Goal: Information Seeking & Learning: Check status

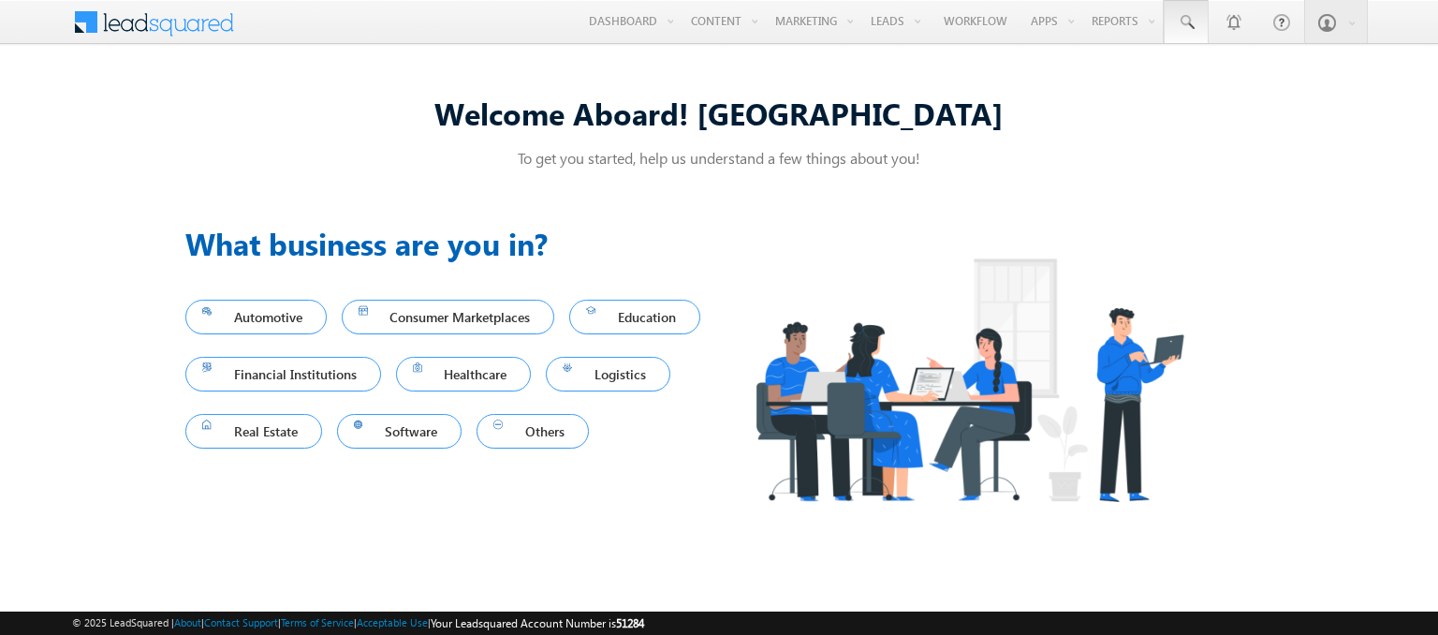
click at [1187, 22] on span at bounding box center [1186, 22] width 19 height 19
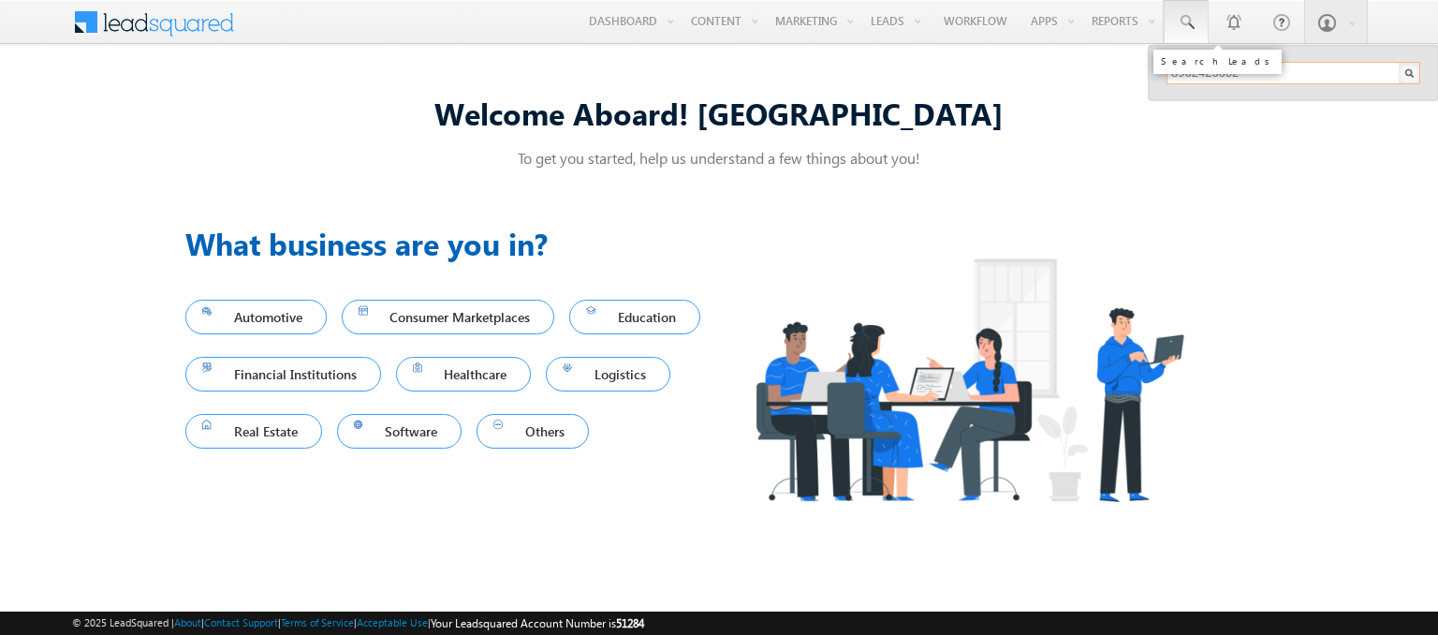
type input "8962425602"
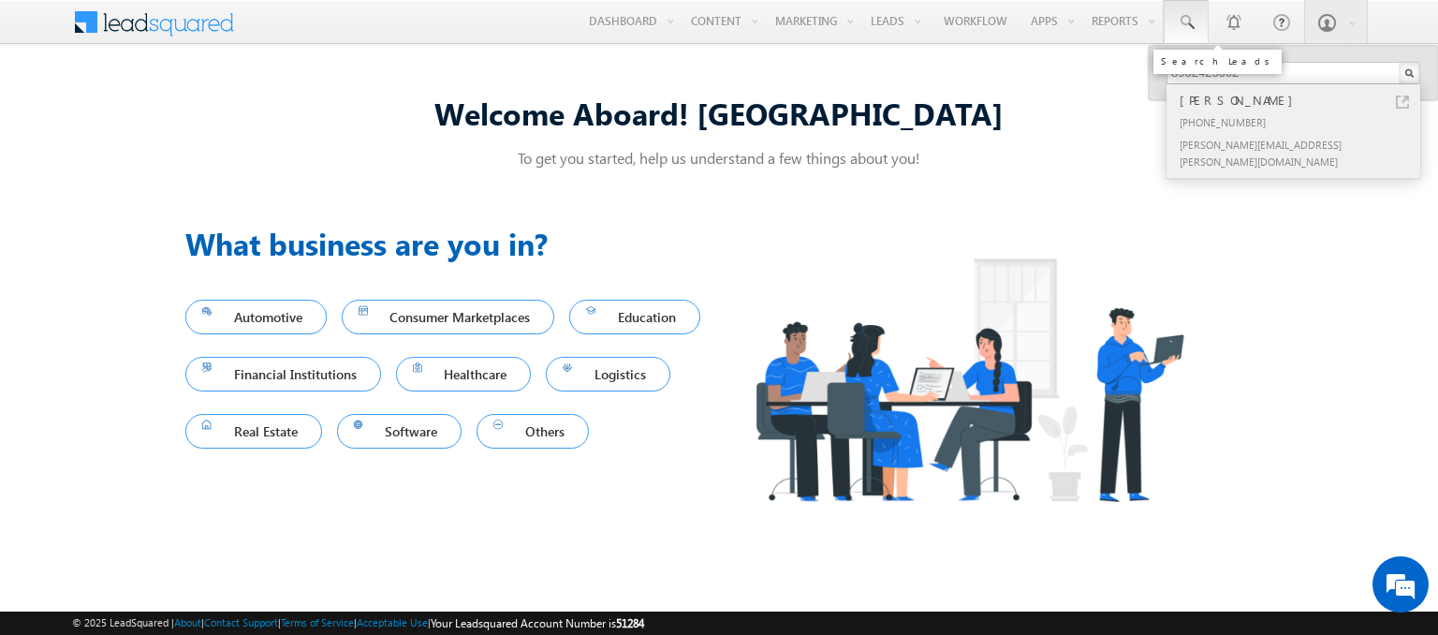
click at [1301, 99] on div "[PERSON_NAME]" at bounding box center [1301, 100] width 251 height 21
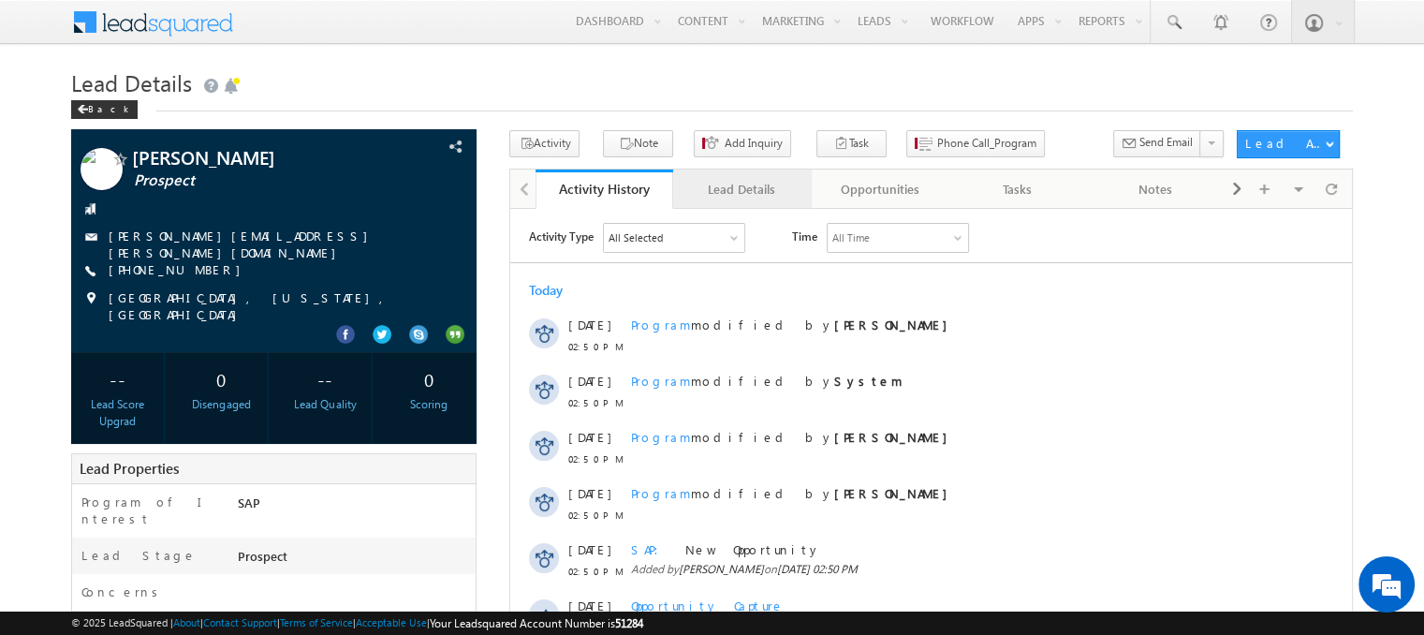
click at [740, 189] on div "Lead Details" at bounding box center [741, 189] width 106 height 22
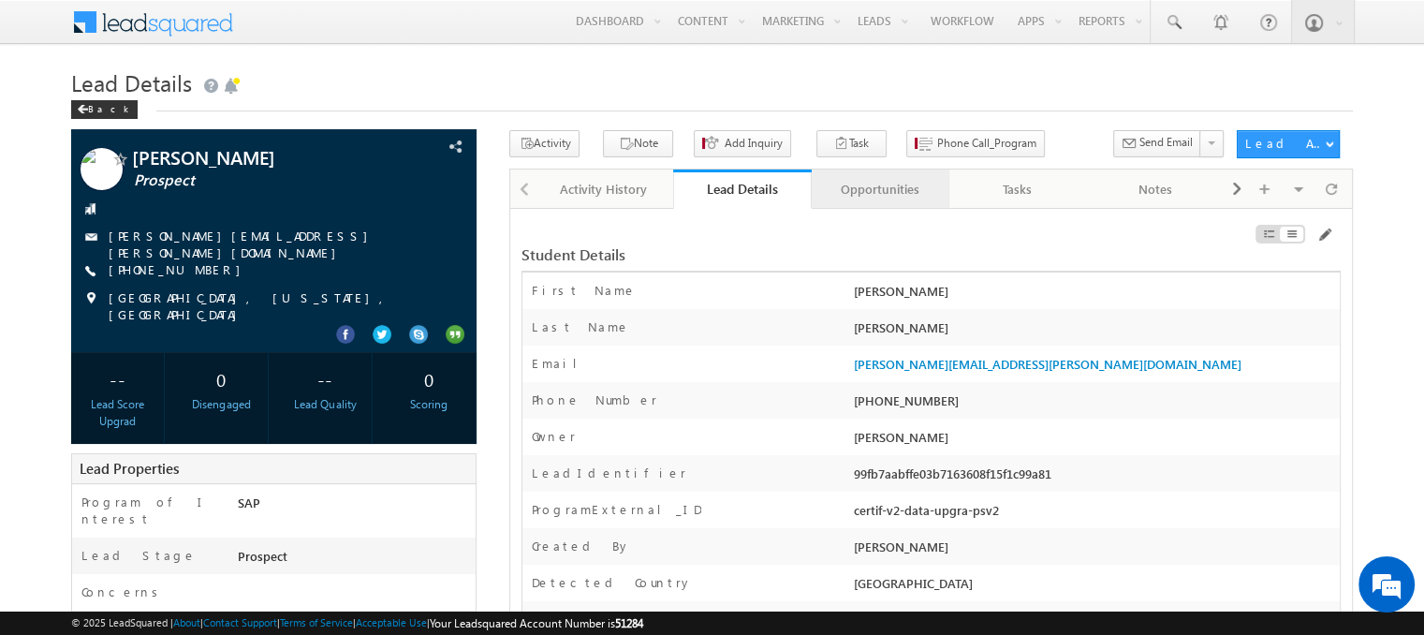
click at [879, 189] on div "Opportunities" at bounding box center [879, 189] width 106 height 22
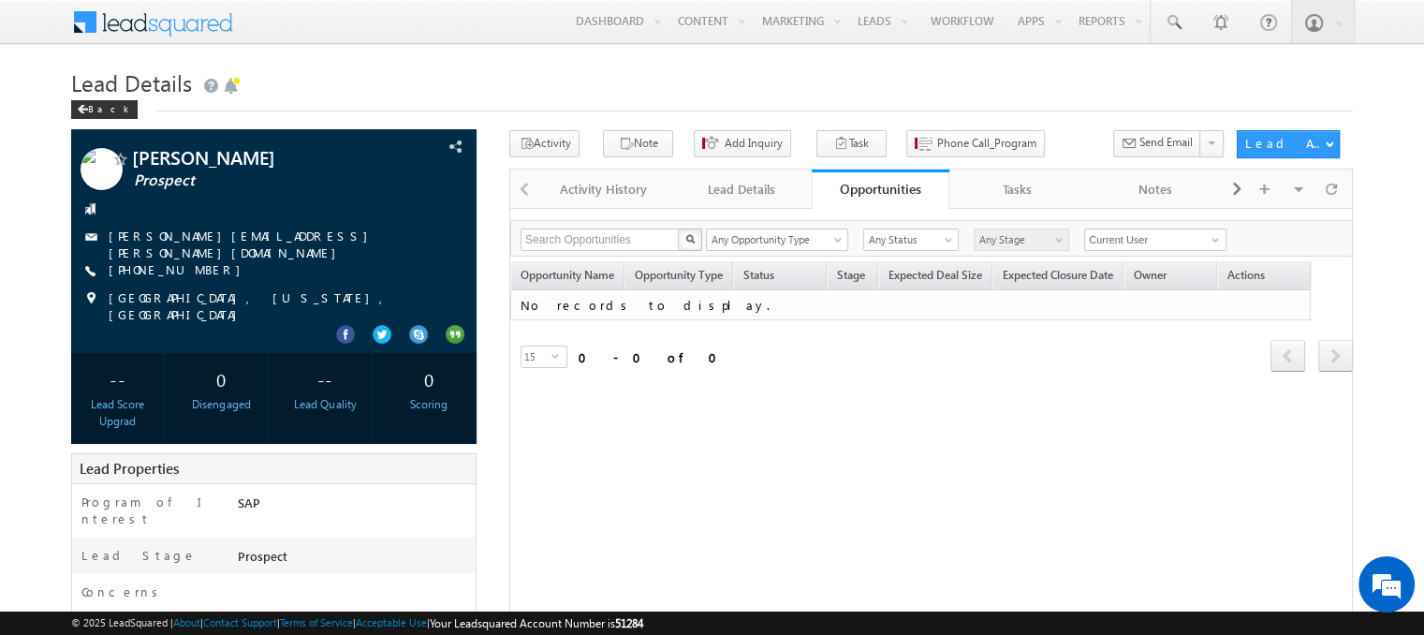
click at [868, 186] on div "Opportunities" at bounding box center [881, 189] width 110 height 18
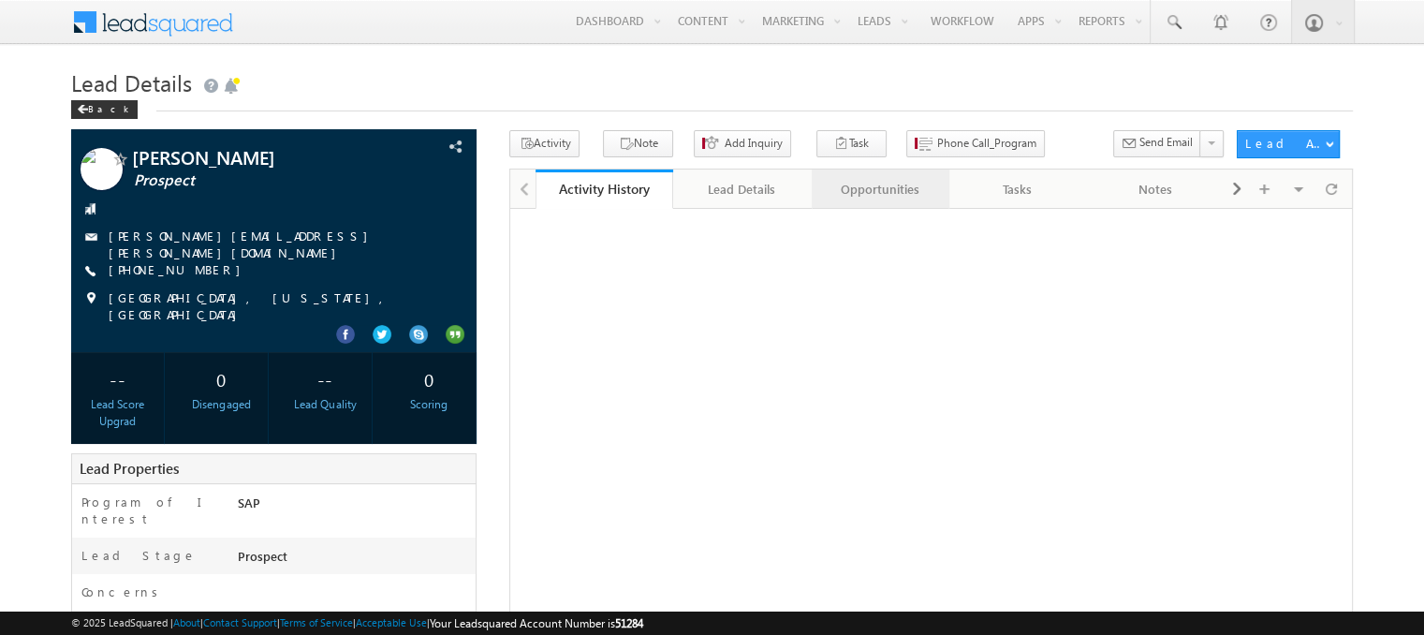
click at [859, 193] on div "Opportunities" at bounding box center [879, 189] width 106 height 22
